Goal: Task Accomplishment & Management: Manage account settings

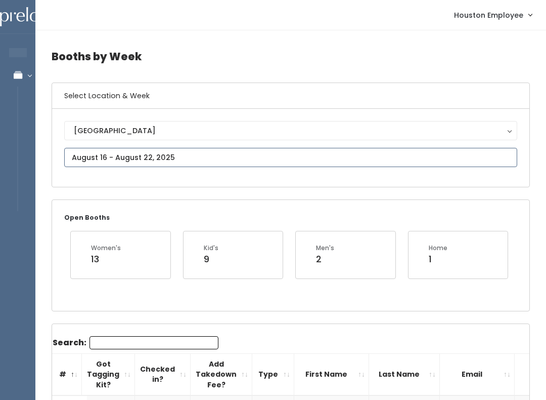
click at [124, 158] on input "text" at bounding box center [290, 157] width 453 height 19
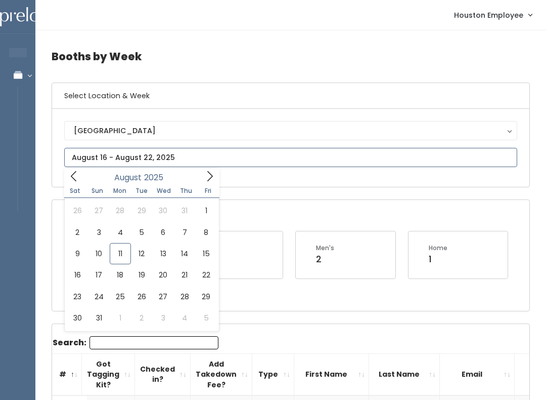
type input "August 9 to August 15"
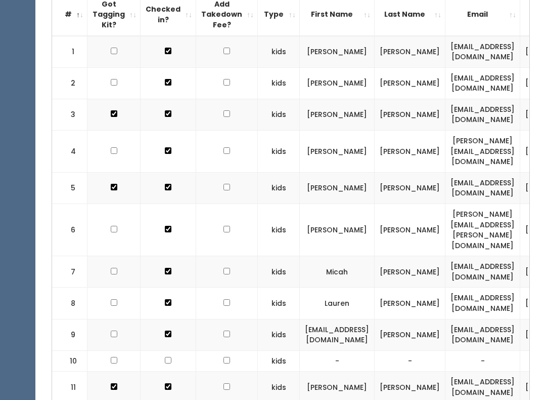
scroll to position [302, 0]
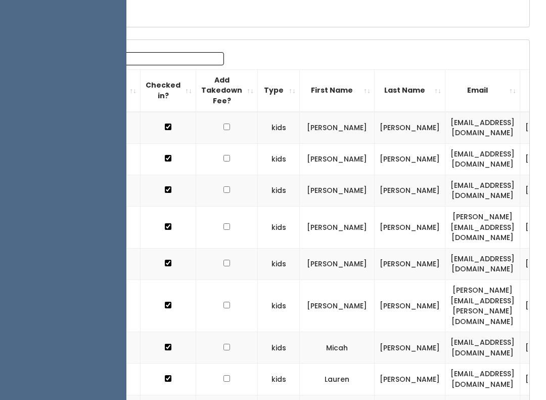
scroll to position [221, 0]
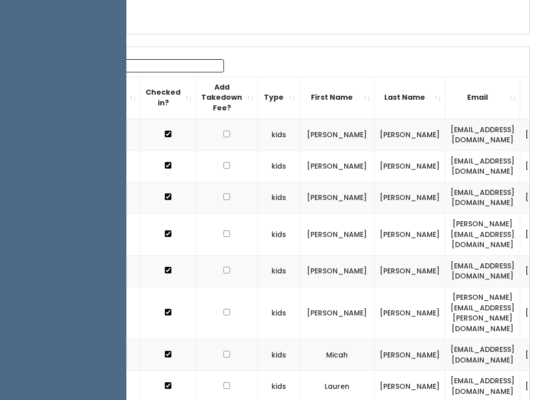
click at [234, 98] on th "Add Takedown Fee?" at bounding box center [227, 97] width 62 height 42
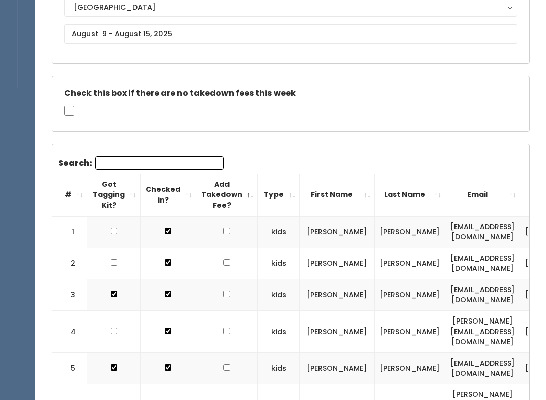
scroll to position [0, 0]
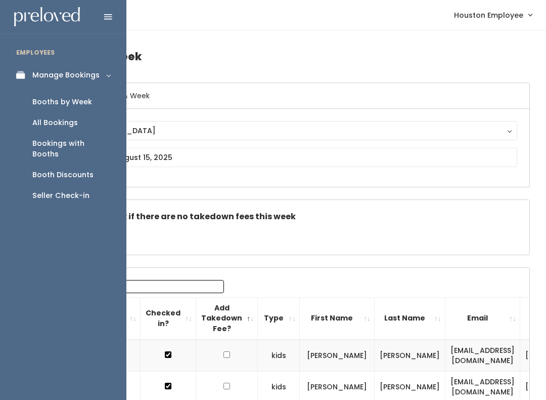
click at [17, 74] on icon at bounding box center [23, 75] width 14 height 9
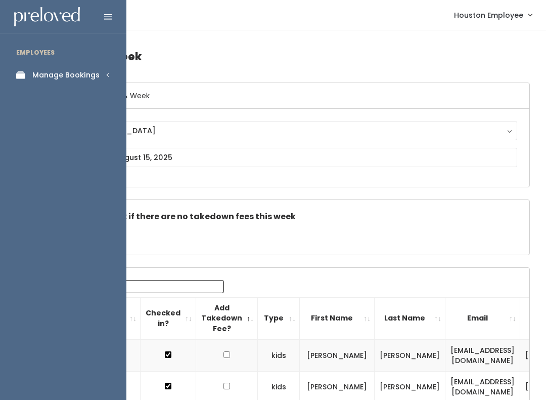
click at [86, 75] on div "Manage Bookings" at bounding box center [65, 75] width 67 height 11
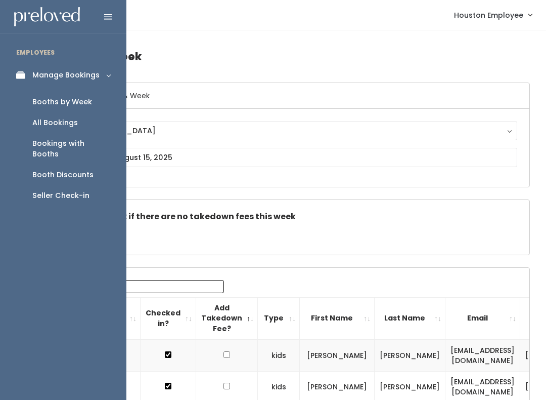
click at [76, 170] on div "Booth Discounts" at bounding box center [62, 175] width 61 height 11
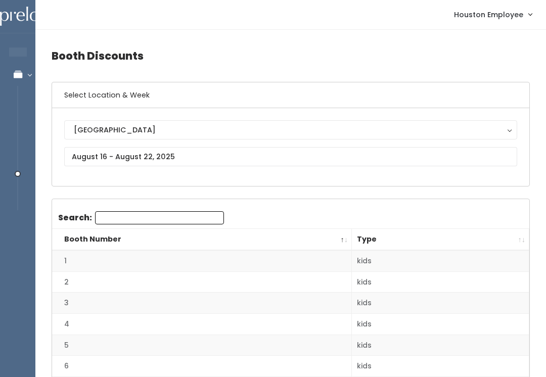
scroll to position [1, 0]
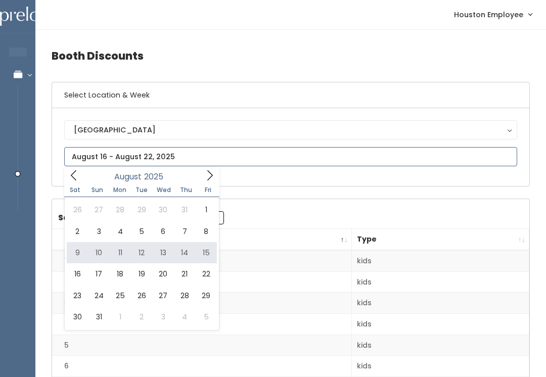
type input "August 9 to August 15"
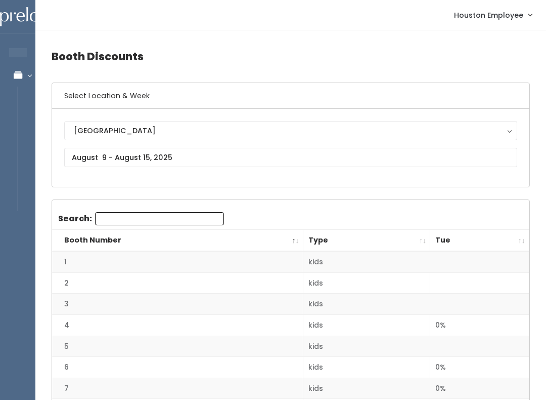
click at [516, 241] on th "Tue" at bounding box center [480, 241] width 99 height 22
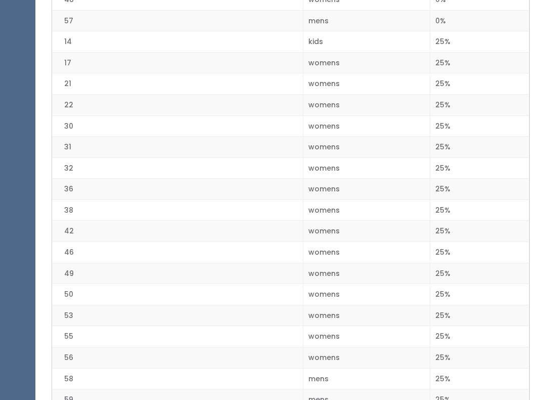
scroll to position [1167, 0]
click at [149, 368] on td "58" at bounding box center [177, 378] width 251 height 21
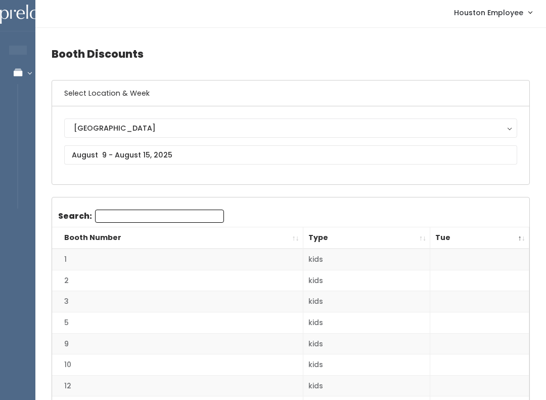
scroll to position [0, 0]
